Goal: Task Accomplishment & Management: Complete application form

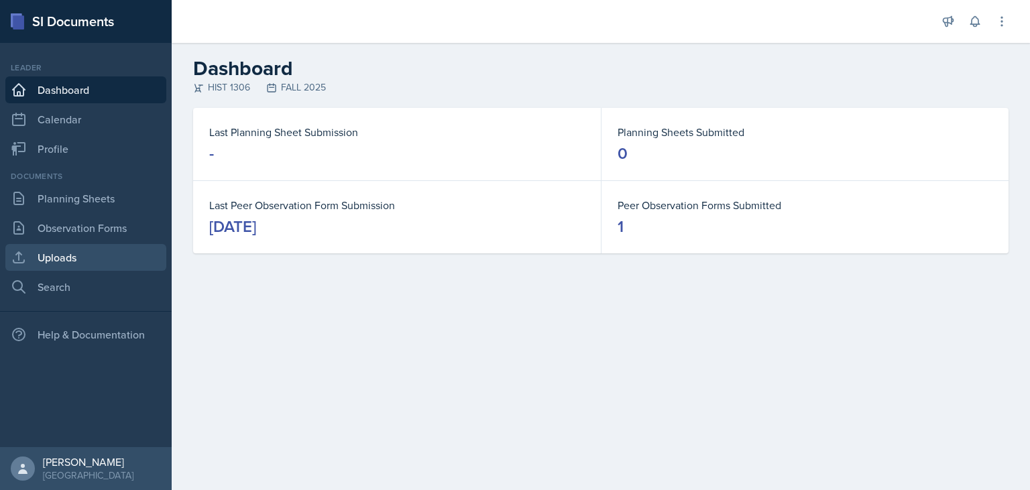
click at [72, 252] on link "Uploads" at bounding box center [85, 257] width 161 height 27
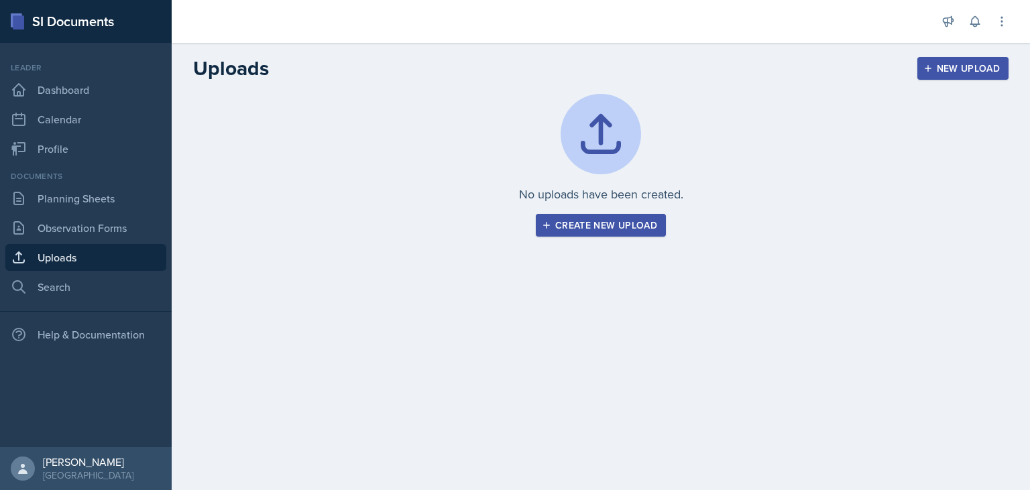
click at [936, 72] on div "New Upload" at bounding box center [963, 68] width 74 height 11
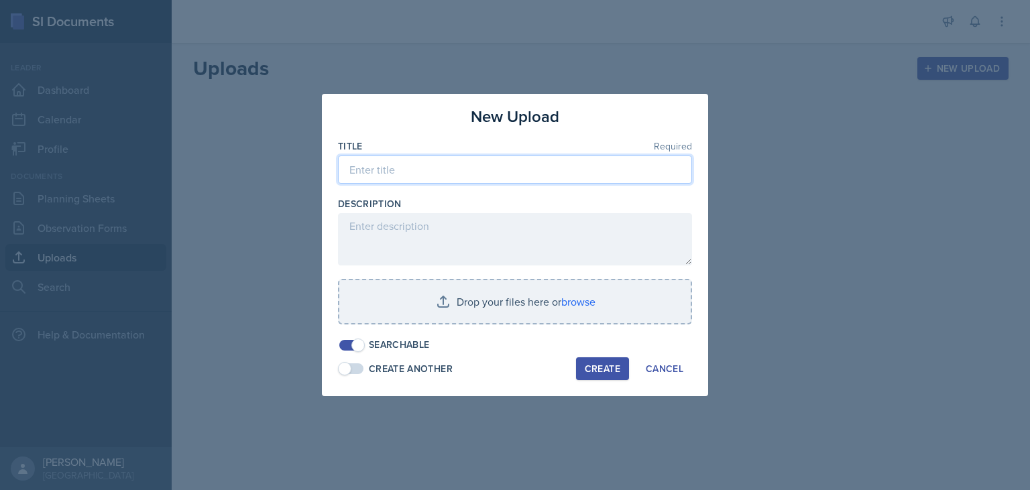
click at [481, 180] on input at bounding box center [515, 169] width 354 height 28
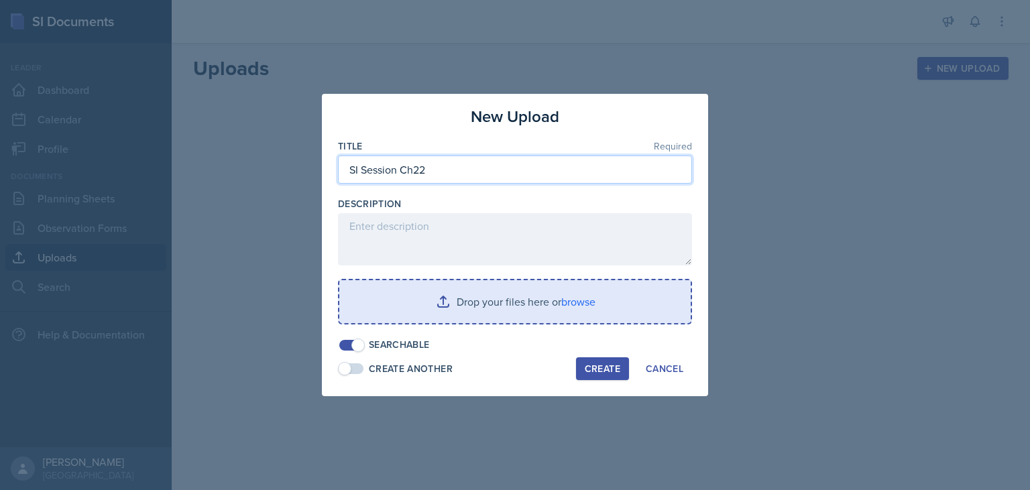
type input "SI Session Ch22"
click at [588, 300] on input "file" at bounding box center [514, 301] width 351 height 43
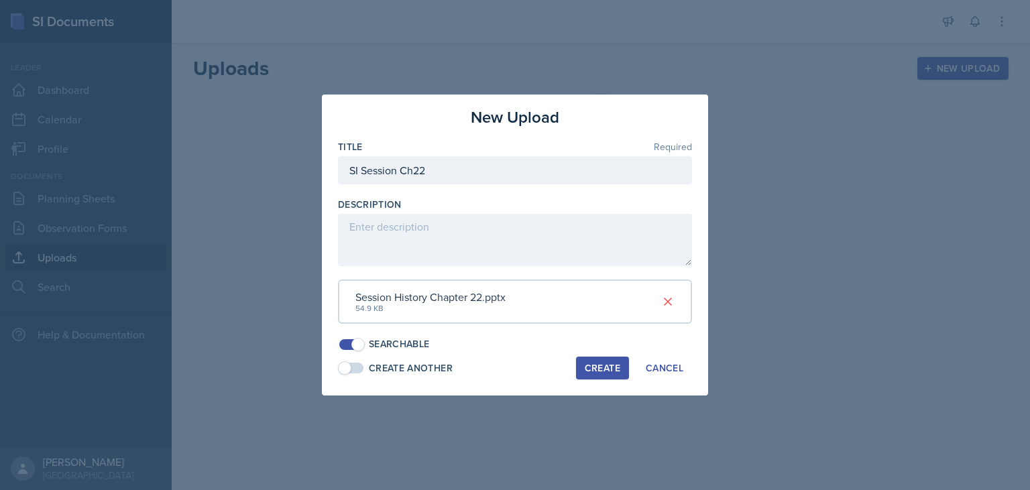
click at [607, 366] on div "Create" at bounding box center [602, 368] width 36 height 11
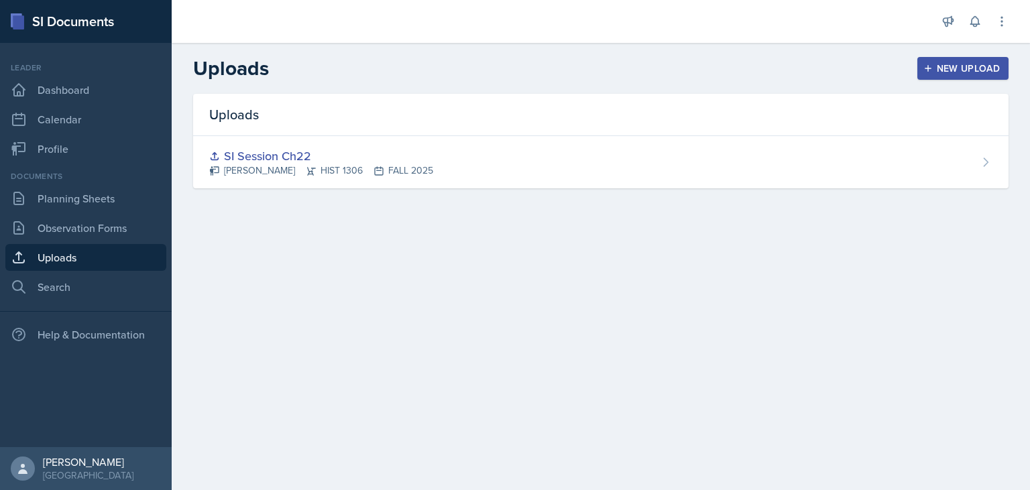
click at [452, 156] on div "SI Session Ch22 [PERSON_NAME] HIST 1306 FALL 2025" at bounding box center [600, 162] width 815 height 52
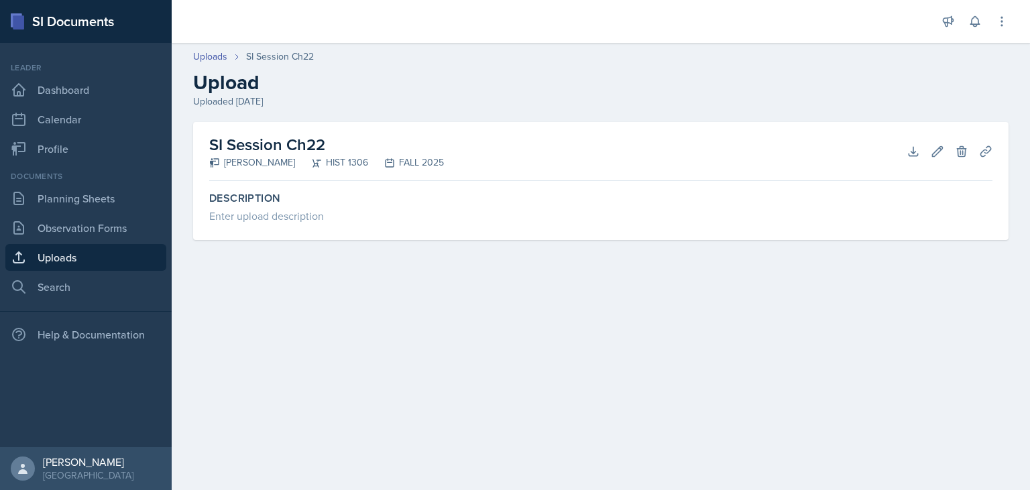
click at [299, 139] on h2 "SI Session Ch22" at bounding box center [326, 145] width 235 height 24
drag, startPoint x: 253, startPoint y: 215, endPoint x: 268, endPoint y: 216, distance: 14.8
click at [253, 214] on div "Enter upload description" at bounding box center [600, 216] width 783 height 16
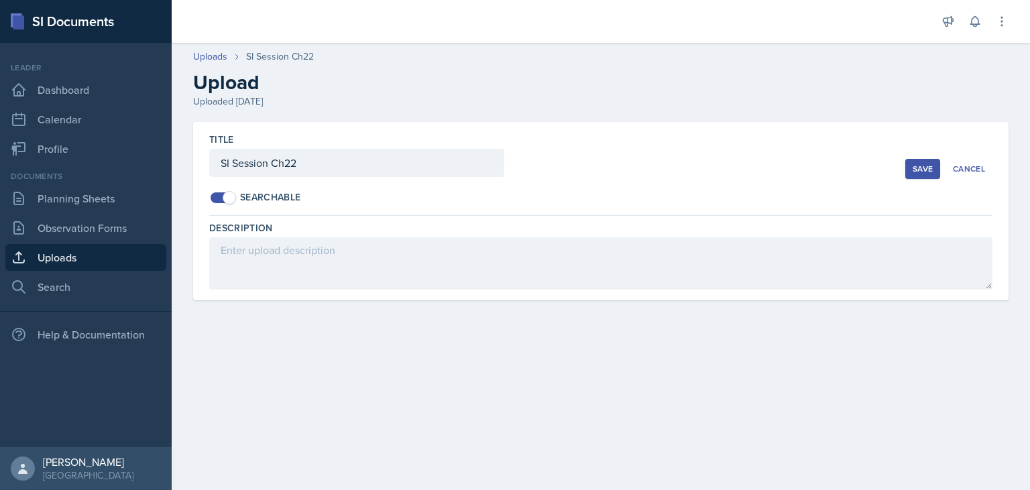
click at [363, 378] on main "Uploads SI Session Ch22 Upload Uploaded [DATE] Title SI Session Ch22 Searchable…" at bounding box center [601, 266] width 858 height 447
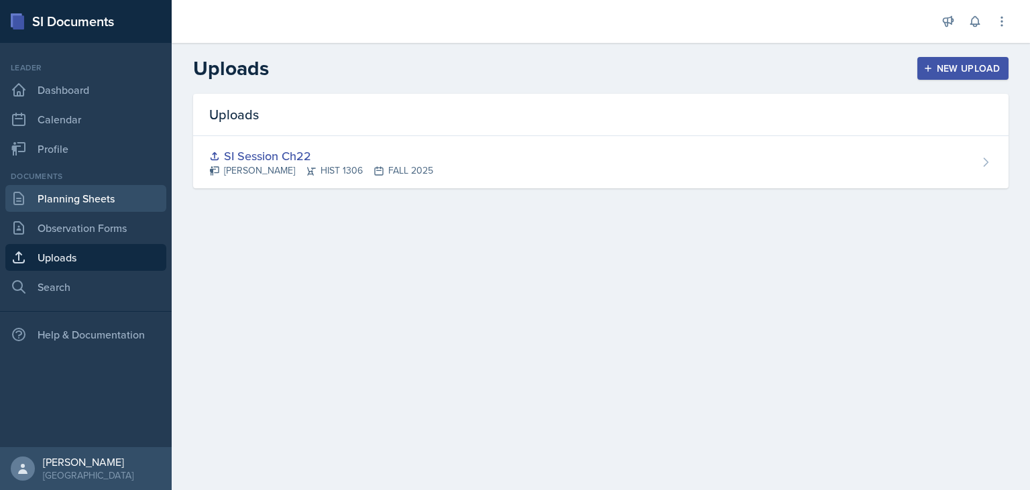
click at [52, 210] on link "Planning Sheets" at bounding box center [85, 198] width 161 height 27
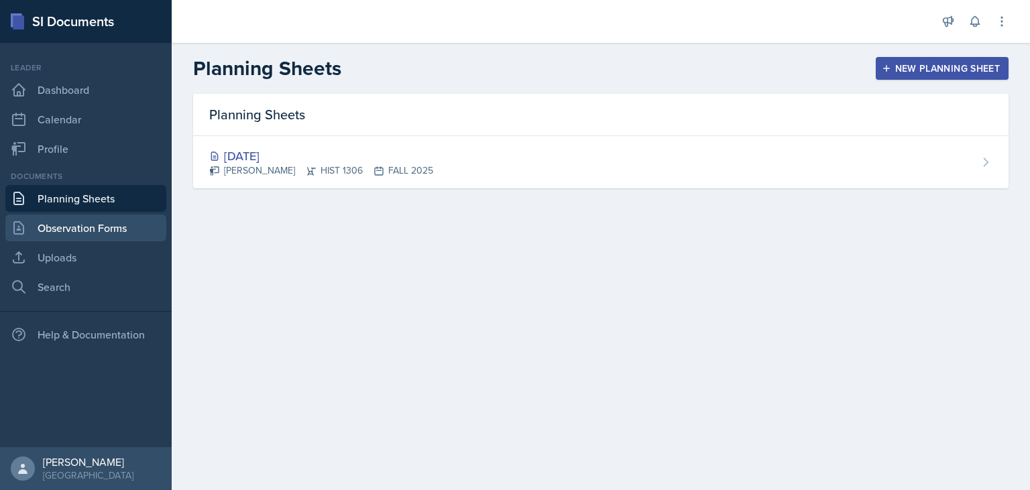
click at [81, 228] on link "Observation Forms" at bounding box center [85, 227] width 161 height 27
